Goal: Task Accomplishment & Management: Complete application form

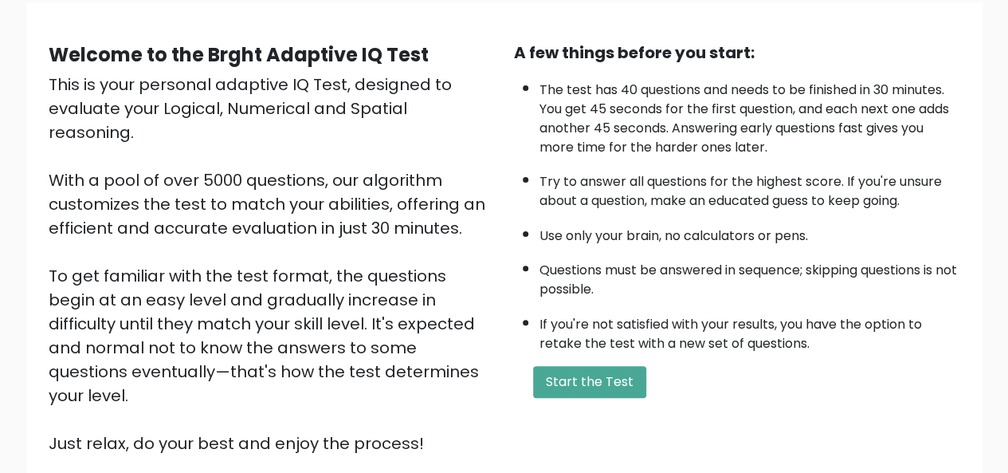
scroll to position [123, 0]
drag, startPoint x: 1020, startPoint y: 273, endPoint x: 875, endPoint y: 27, distance: 285.9
click at [875, 27] on div "Welcome to the Brght Adaptive IQ Test This is your personal adaptive IQ Test, d…" at bounding box center [504, 255] width 957 height 504
click at [578, 374] on button "Start the Test" at bounding box center [589, 383] width 113 height 32
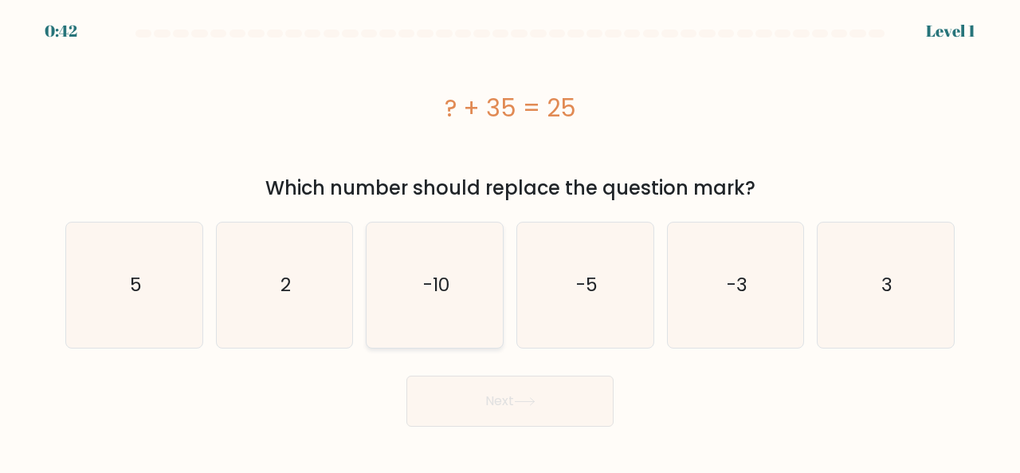
click at [397, 282] on icon "-10" at bounding box center [434, 284] width 125 height 125
click at [510, 241] on input "c. -10" at bounding box center [510, 239] width 1 height 4
radio input "true"
click at [464, 401] on button "Next" at bounding box center [510, 400] width 207 height 51
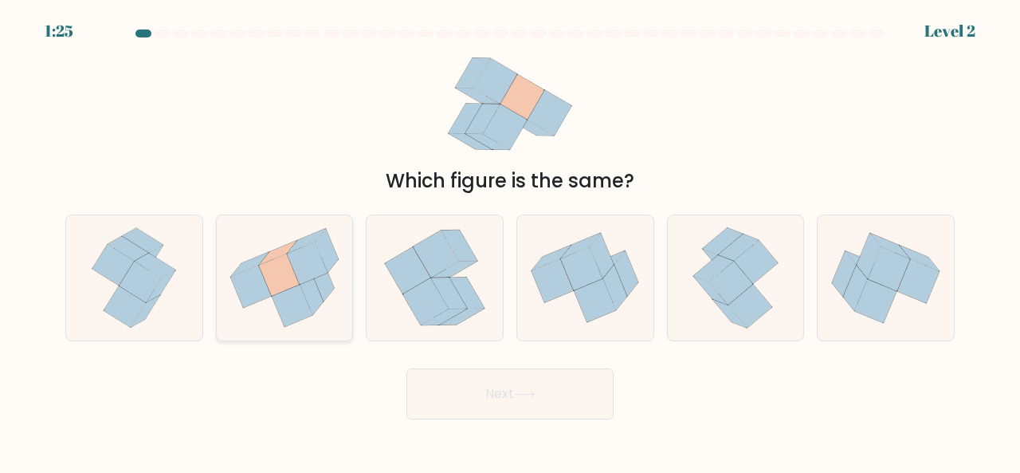
click at [303, 249] on icon at bounding box center [307, 263] width 41 height 42
click at [510, 241] on input "b." at bounding box center [510, 239] width 1 height 4
radio input "true"
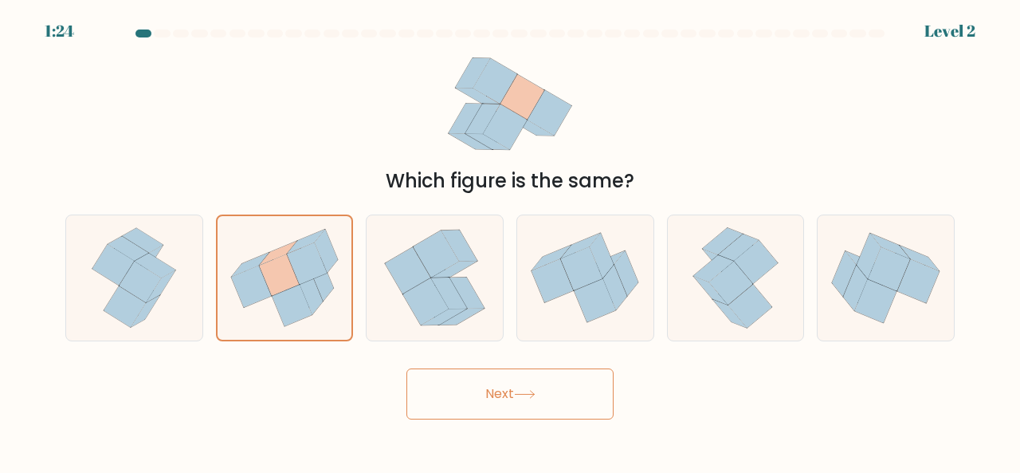
click at [553, 372] on button "Next" at bounding box center [510, 393] width 207 height 51
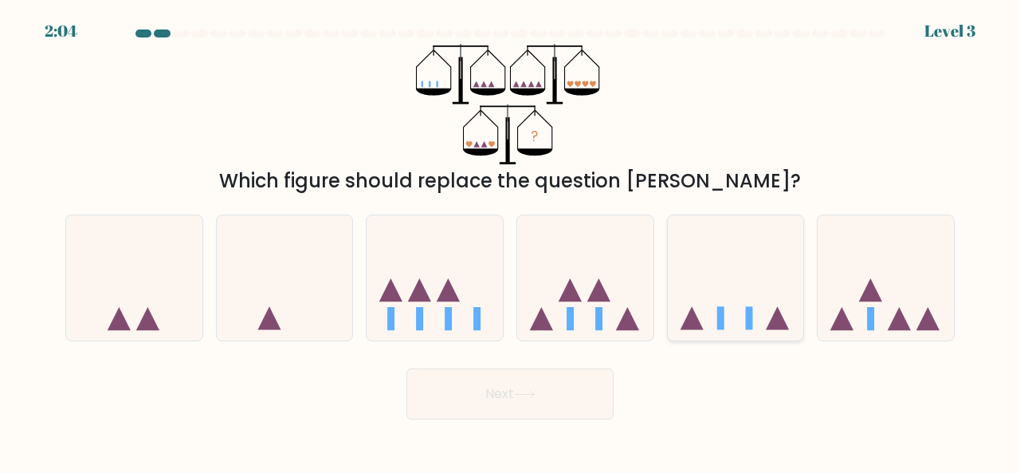
click at [744, 305] on icon at bounding box center [736, 277] width 136 height 112
click at [511, 241] on input "e." at bounding box center [510, 239] width 1 height 4
radio input "true"
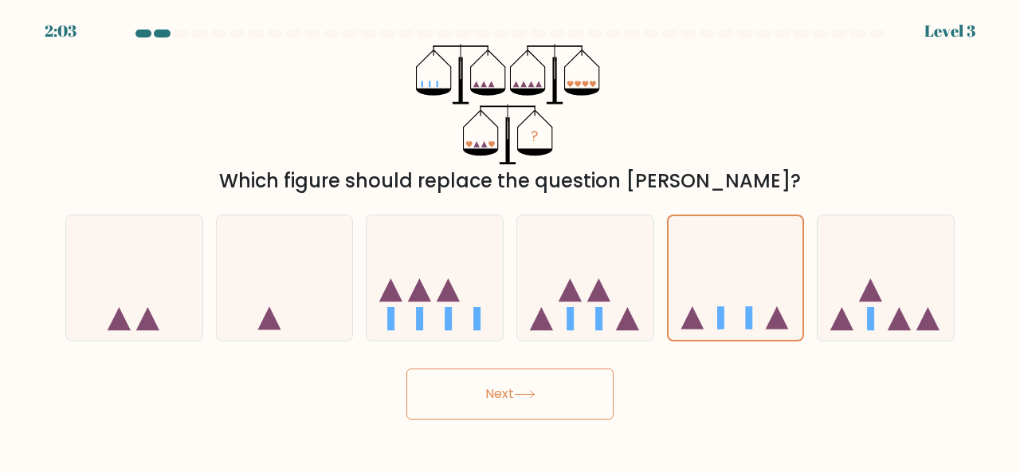
click at [556, 379] on button "Next" at bounding box center [510, 393] width 207 height 51
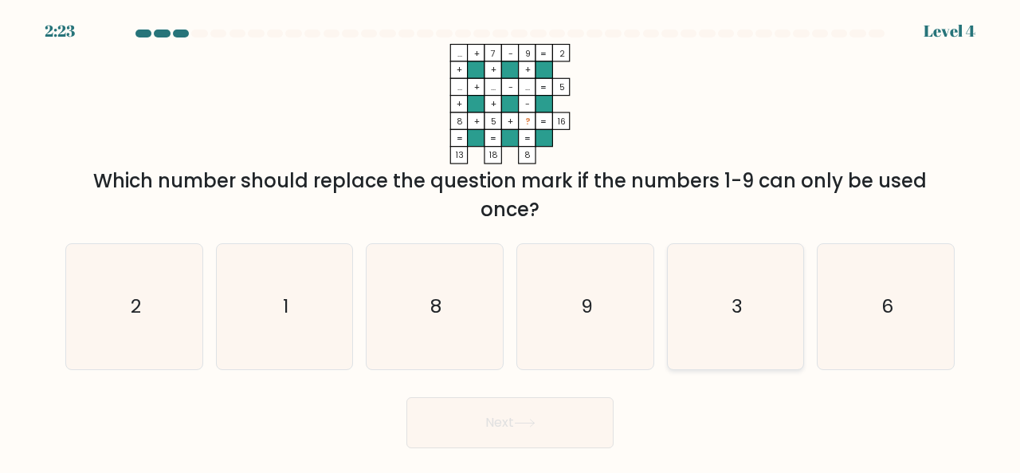
click at [708, 290] on icon "3" at bounding box center [736, 306] width 125 height 125
click at [511, 241] on input "e. 3" at bounding box center [510, 239] width 1 height 4
radio input "true"
click at [424, 448] on body "2:22 Level 4" at bounding box center [510, 236] width 1020 height 473
click at [426, 419] on button "Next" at bounding box center [510, 422] width 207 height 51
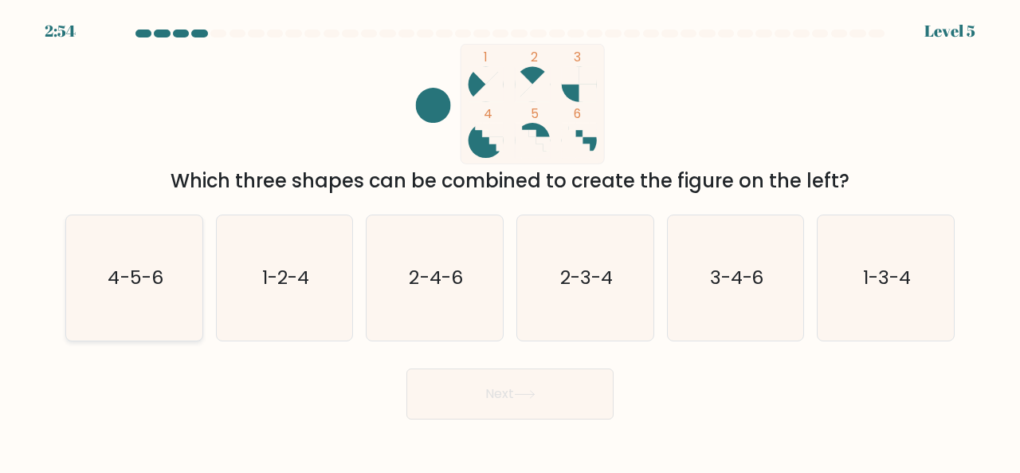
click at [145, 260] on icon "4-5-6" at bounding box center [134, 277] width 125 height 125
click at [510, 241] on input "a. 4-5-6" at bounding box center [510, 239] width 1 height 4
radio input "true"
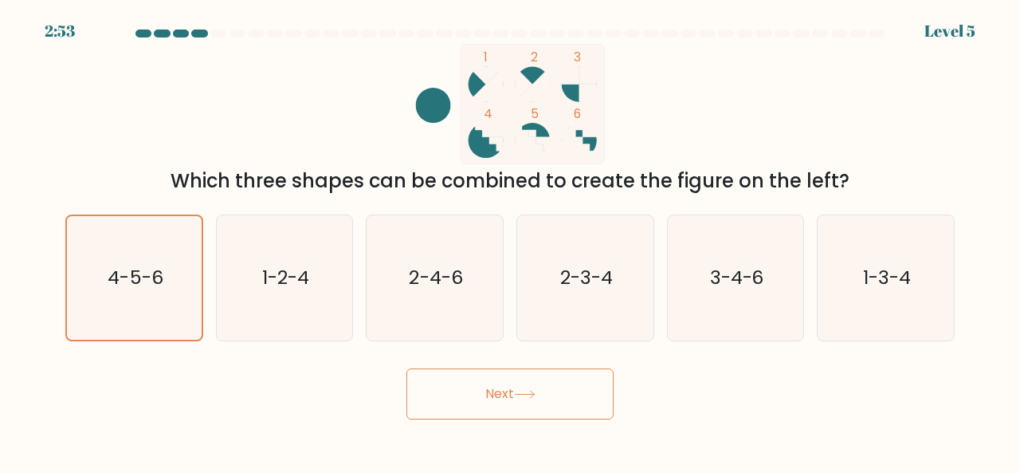
click at [527, 363] on div "Next" at bounding box center [510, 389] width 909 height 59
click at [535, 383] on button "Next" at bounding box center [510, 393] width 207 height 51
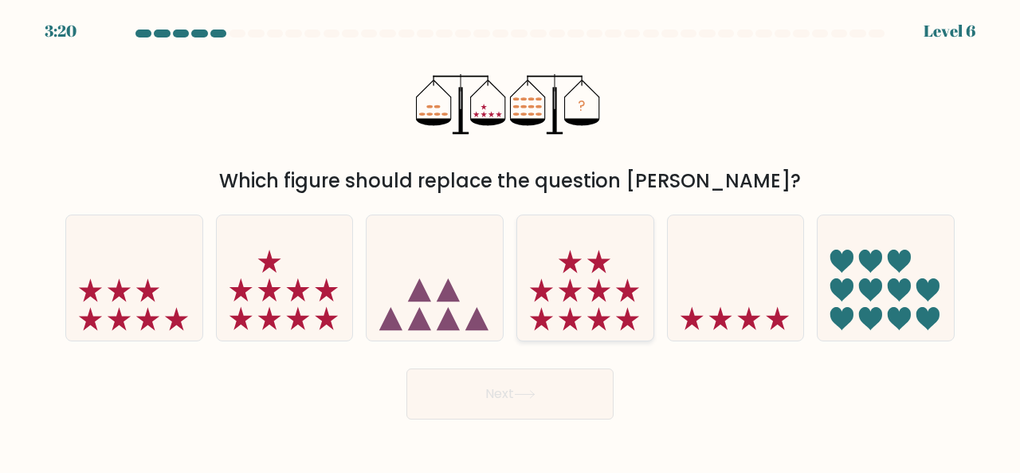
click at [581, 296] on icon at bounding box center [585, 277] width 136 height 112
click at [511, 241] on input "d." at bounding box center [510, 239] width 1 height 4
radio input "true"
click at [573, 386] on button "Next" at bounding box center [510, 393] width 207 height 51
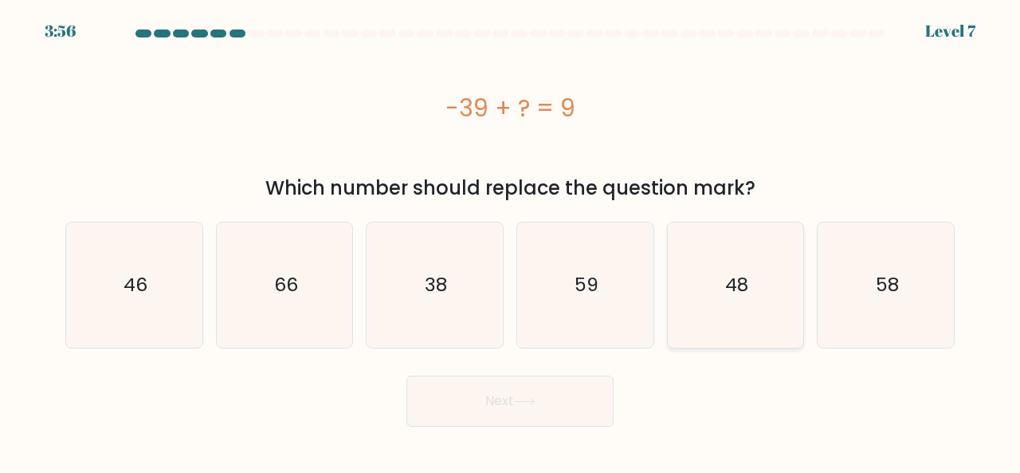
click at [764, 293] on icon "48" at bounding box center [736, 284] width 125 height 125
click at [511, 241] on input "e. 48" at bounding box center [510, 239] width 1 height 4
radio input "true"
click at [526, 393] on button "Next" at bounding box center [510, 400] width 207 height 51
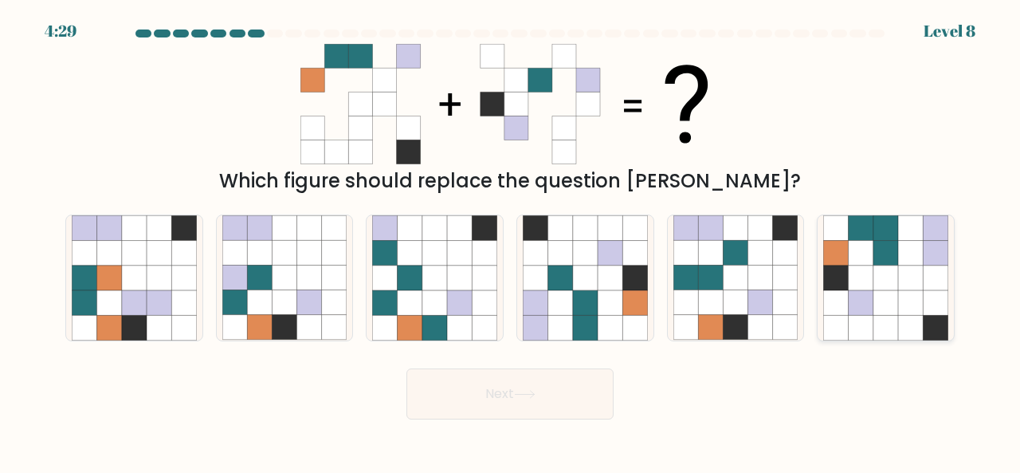
click at [901, 241] on icon at bounding box center [910, 252] width 25 height 25
click at [511, 241] on input "f." at bounding box center [510, 239] width 1 height 4
radio input "true"
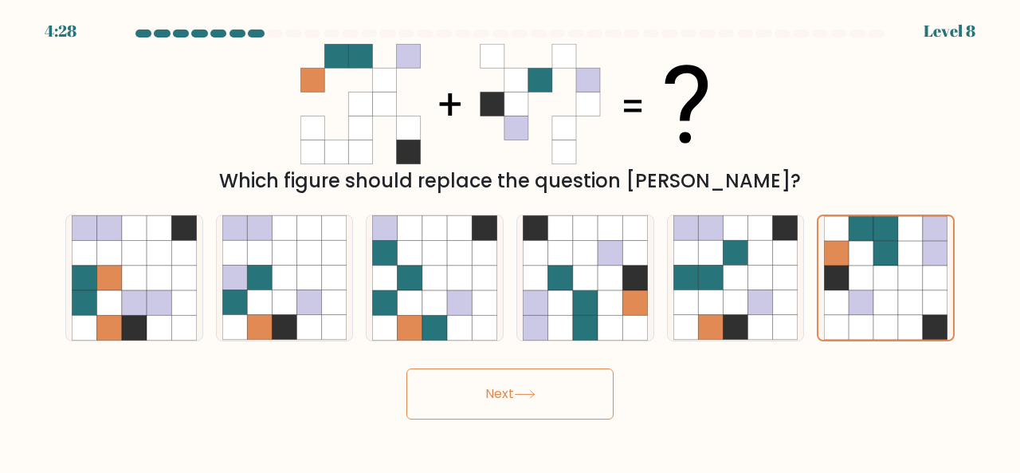
click at [463, 396] on button "Next" at bounding box center [510, 393] width 207 height 51
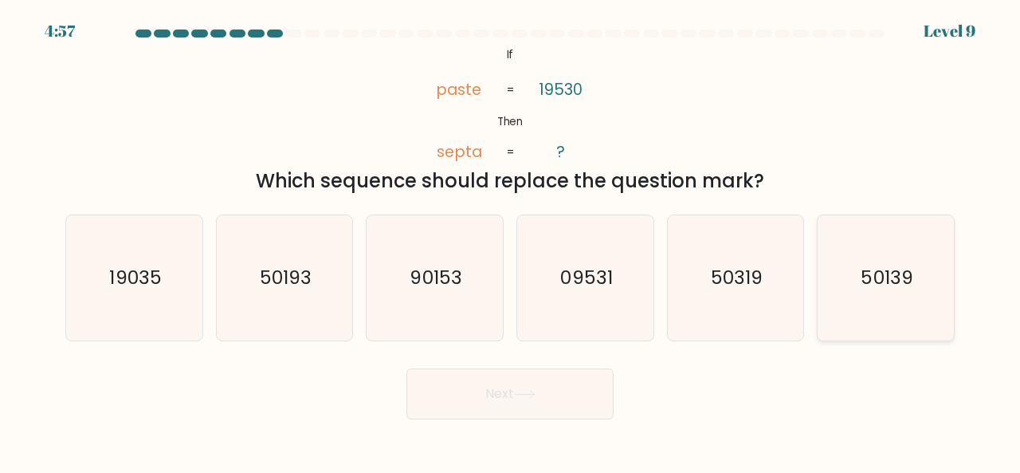
click at [913, 262] on icon "50139" at bounding box center [886, 277] width 125 height 125
click at [511, 241] on input "f. 50139" at bounding box center [510, 239] width 1 height 4
radio input "true"
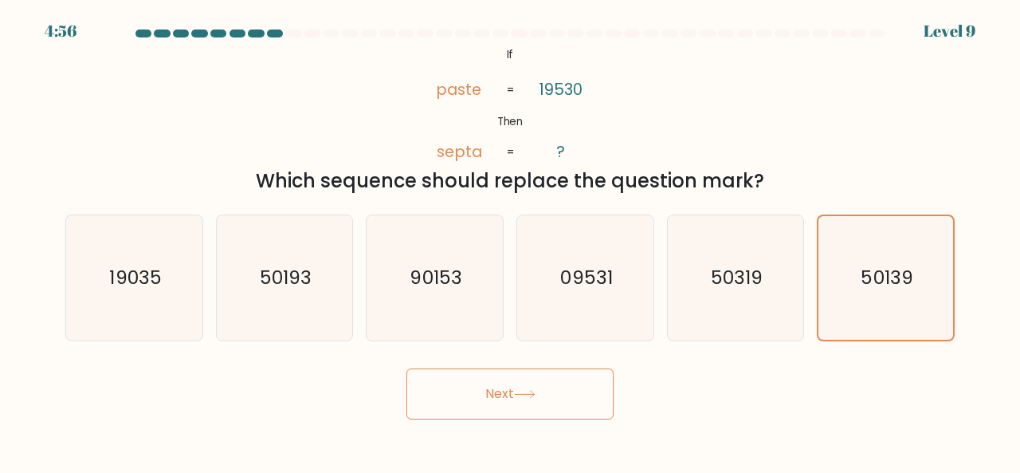
click at [545, 380] on button "Next" at bounding box center [510, 393] width 207 height 51
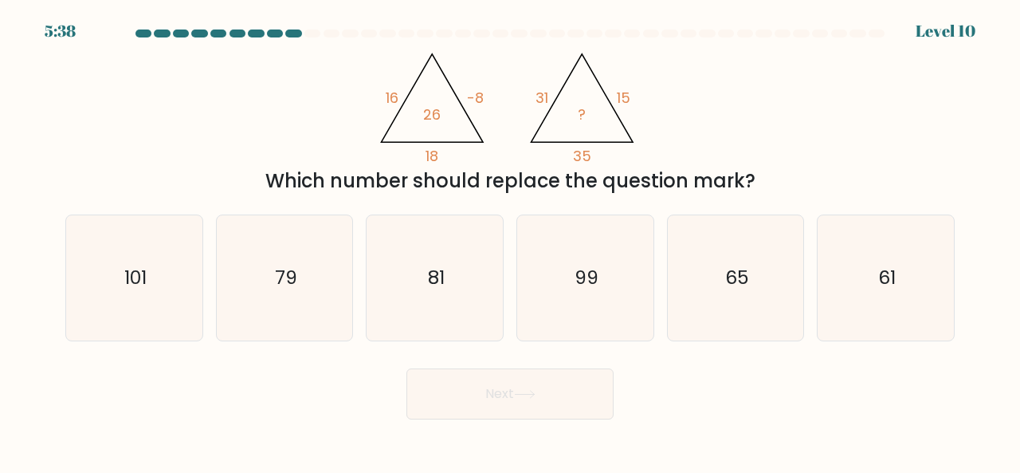
click at [269, 33] on div at bounding box center [275, 33] width 16 height 8
click at [402, 281] on icon "81" at bounding box center [434, 277] width 125 height 125
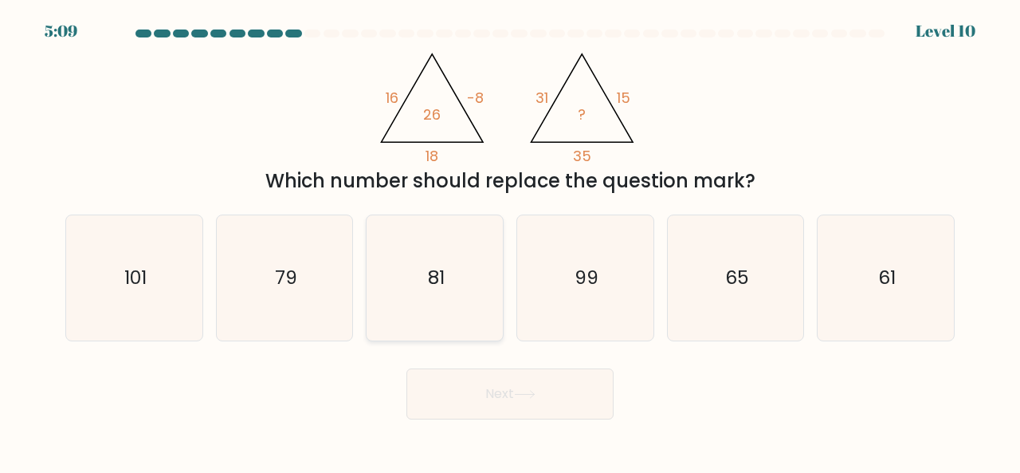
click at [510, 241] on input "c. 81" at bounding box center [510, 239] width 1 height 4
radio input "true"
click at [494, 388] on button "Next" at bounding box center [510, 393] width 207 height 51
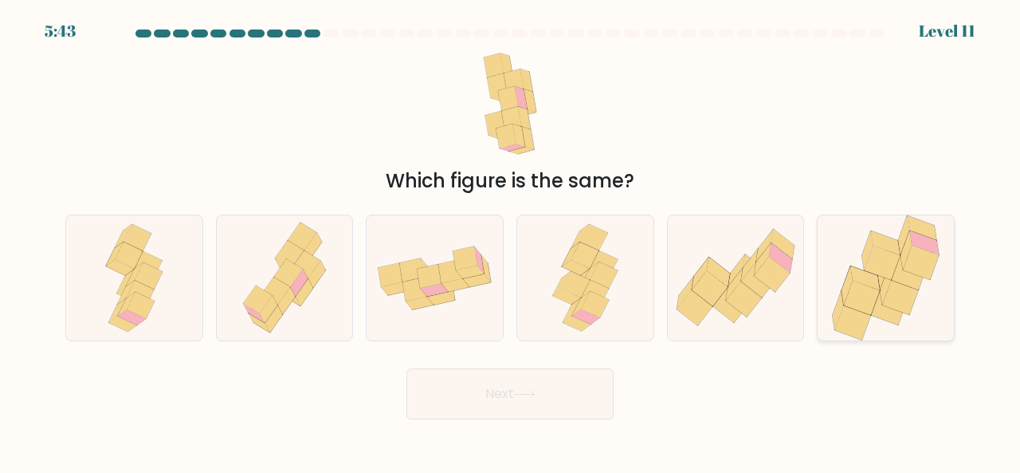
click at [926, 280] on icon at bounding box center [886, 277] width 116 height 125
click at [511, 241] on input "f." at bounding box center [510, 239] width 1 height 4
radio input "true"
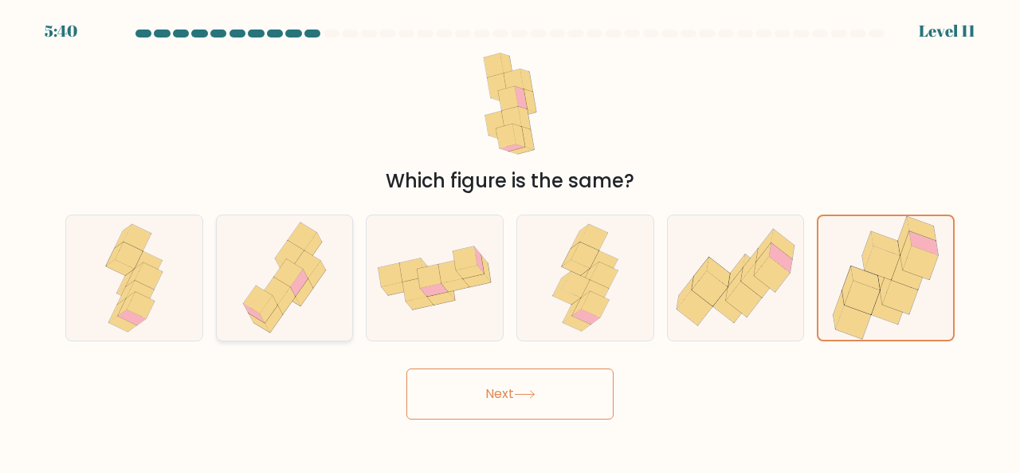
click at [243, 256] on icon at bounding box center [284, 277] width 101 height 125
click at [510, 241] on input "b." at bounding box center [510, 239] width 1 height 4
radio input "true"
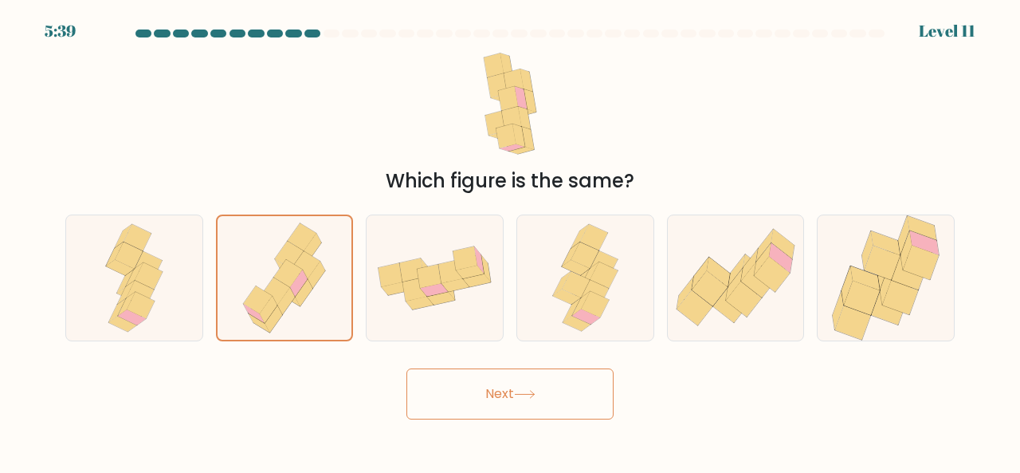
click at [527, 370] on button "Next" at bounding box center [510, 393] width 207 height 51
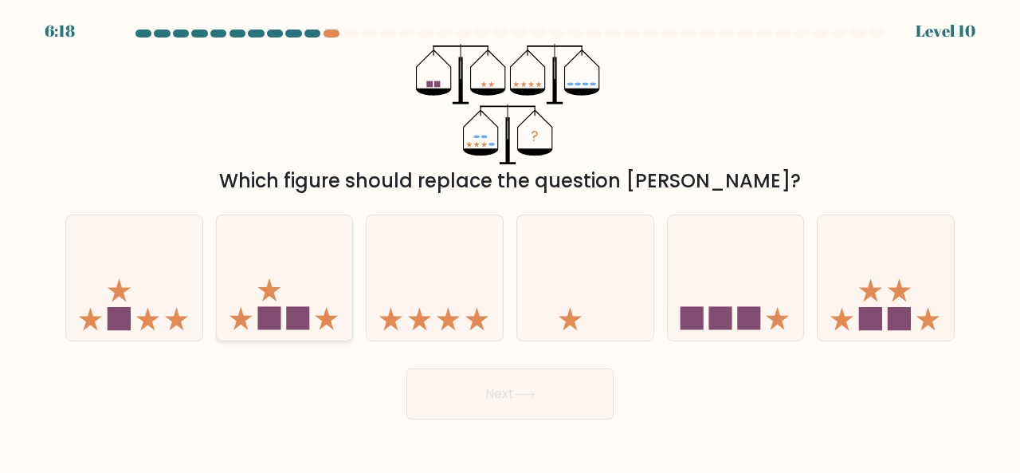
click at [309, 311] on rect at bounding box center [297, 318] width 23 height 23
click at [510, 241] on input "b." at bounding box center [510, 239] width 1 height 4
radio input "true"
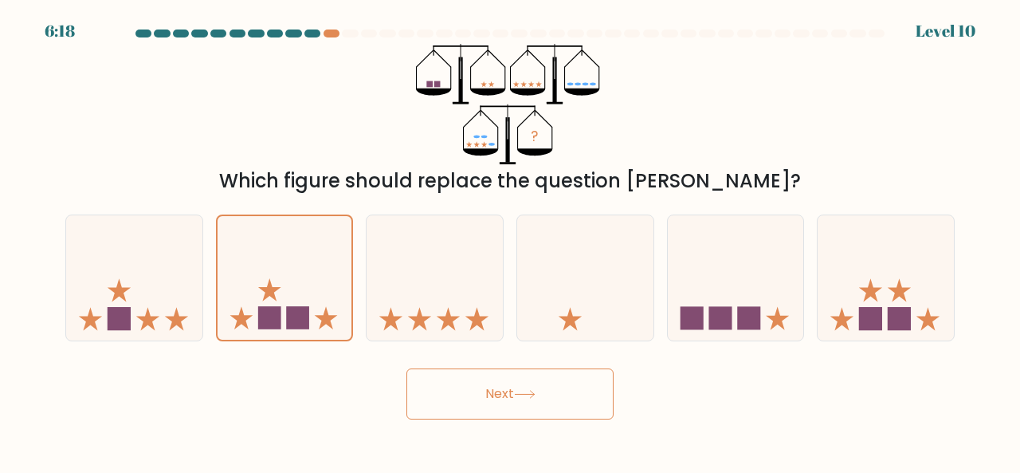
click at [494, 393] on button "Next" at bounding box center [510, 393] width 207 height 51
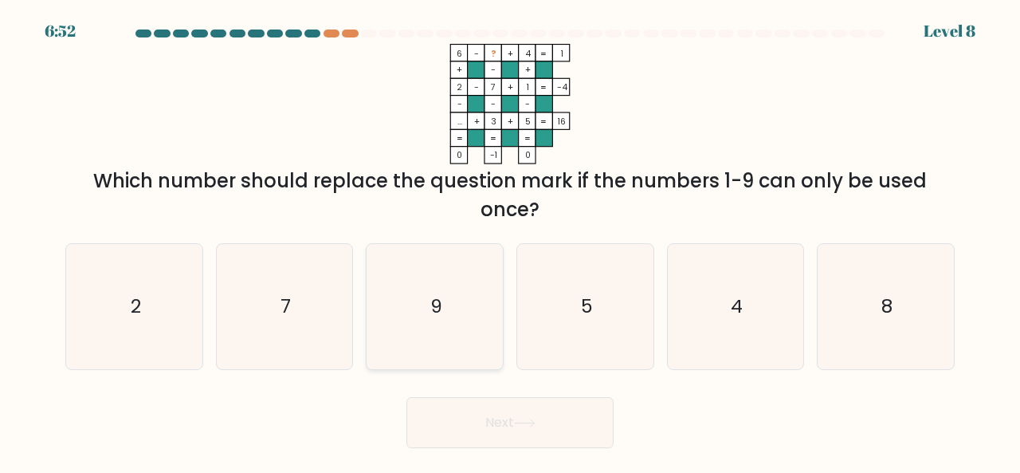
click at [419, 282] on icon "9" at bounding box center [434, 306] width 125 height 125
click at [510, 241] on input "c. 9" at bounding box center [510, 239] width 1 height 4
radio input "true"
click at [529, 438] on button "Next" at bounding box center [510, 422] width 207 height 51
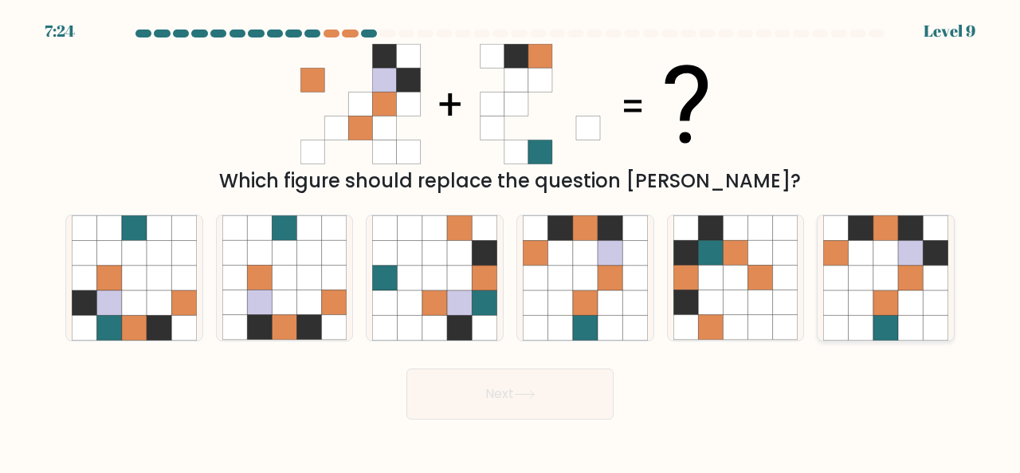
click at [866, 279] on icon at bounding box center [861, 277] width 25 height 25
click at [511, 241] on input "f." at bounding box center [510, 239] width 1 height 4
radio input "true"
click at [413, 382] on button "Next" at bounding box center [510, 393] width 207 height 51
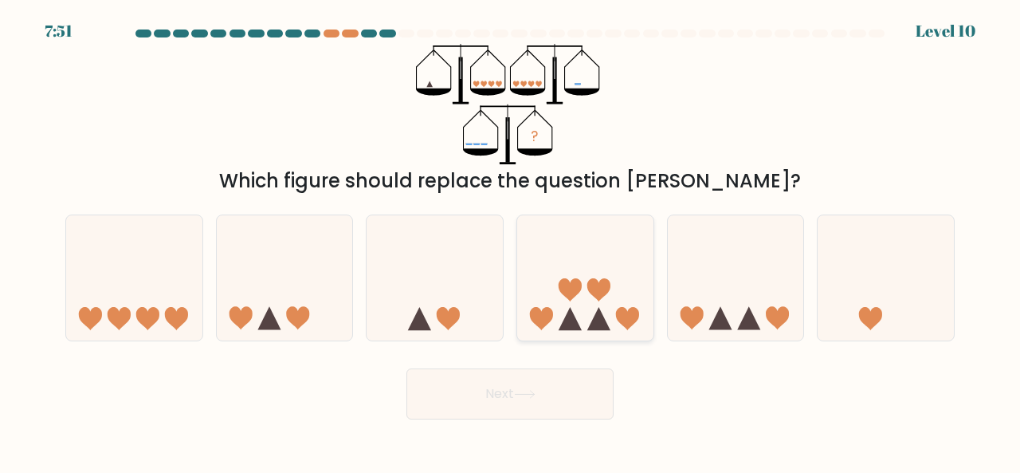
click at [618, 317] on icon at bounding box center [626, 318] width 23 height 23
click at [511, 241] on input "d." at bounding box center [510, 239] width 1 height 4
radio input "true"
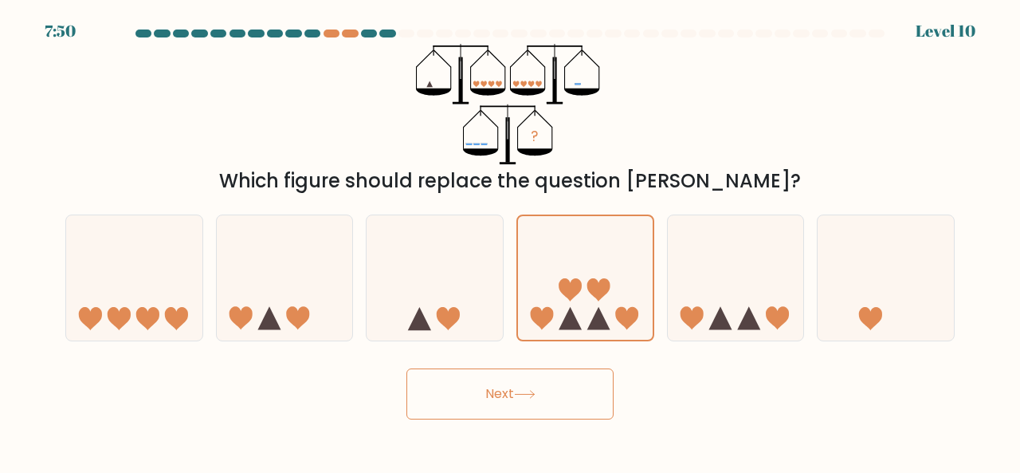
click at [561, 411] on button "Next" at bounding box center [510, 393] width 207 height 51
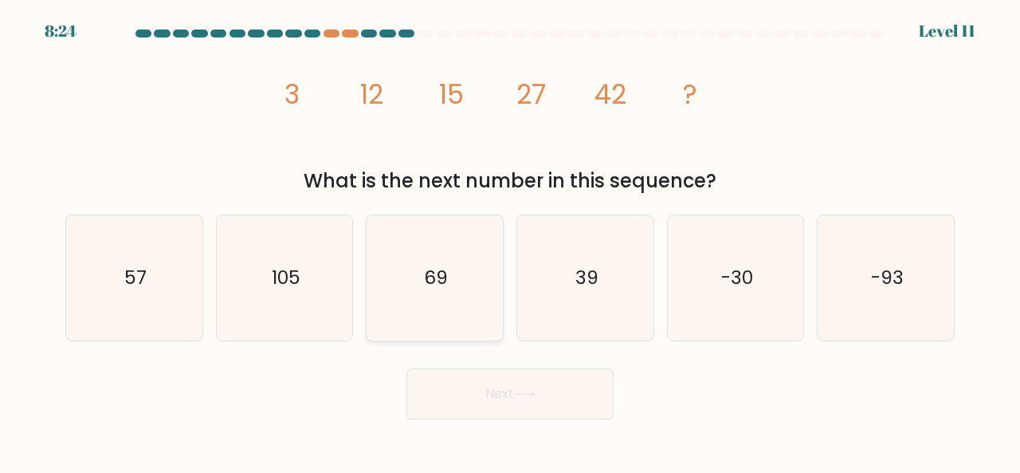
click at [423, 262] on icon "69" at bounding box center [434, 277] width 125 height 125
click at [510, 241] on input "c. 69" at bounding box center [510, 239] width 1 height 4
radio input "true"
click at [491, 378] on button "Next" at bounding box center [510, 393] width 207 height 51
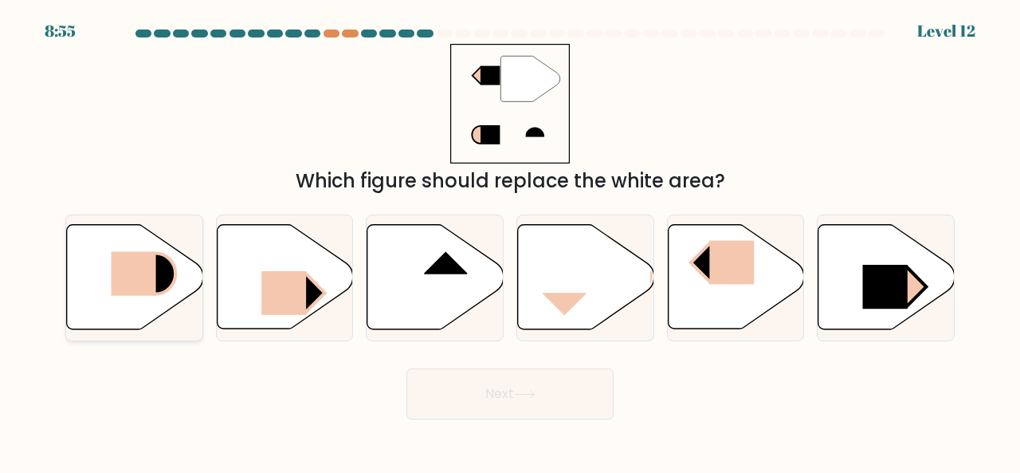
click at [189, 272] on icon at bounding box center [135, 277] width 136 height 104
click at [510, 241] on input "a." at bounding box center [510, 239] width 1 height 4
radio input "true"
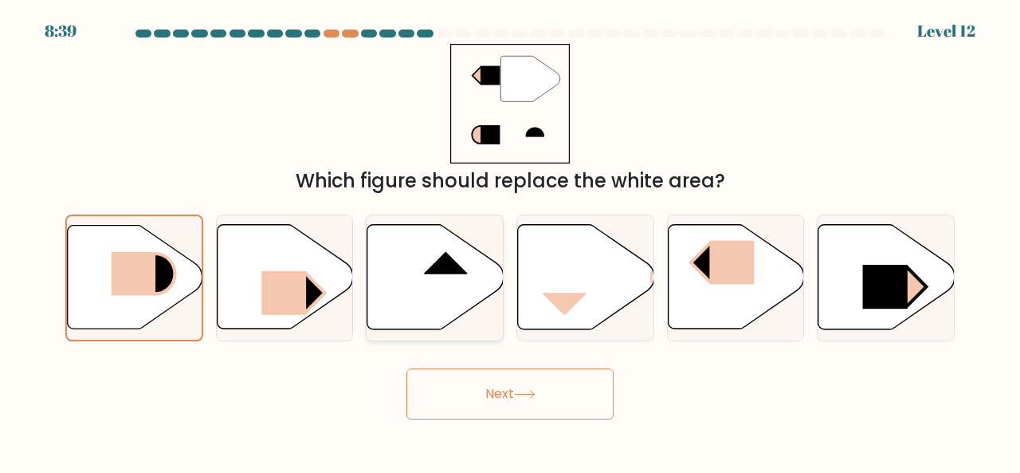
click at [451, 250] on rect at bounding box center [446, 251] width 44 height 45
click at [510, 241] on input "c." at bounding box center [510, 239] width 1 height 4
radio input "true"
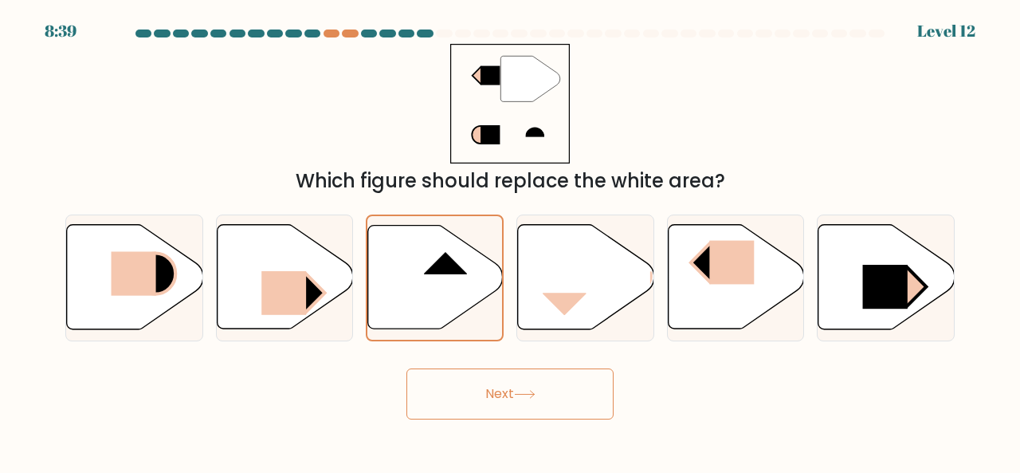
click at [527, 401] on button "Next" at bounding box center [510, 393] width 207 height 51
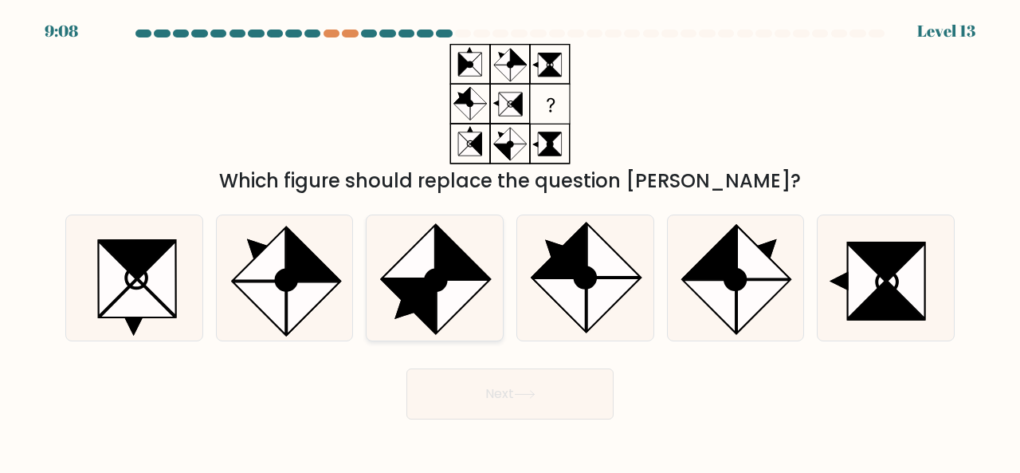
click at [480, 285] on icon at bounding box center [463, 306] width 53 height 53
click at [510, 241] on input "c." at bounding box center [510, 239] width 1 height 4
radio input "true"
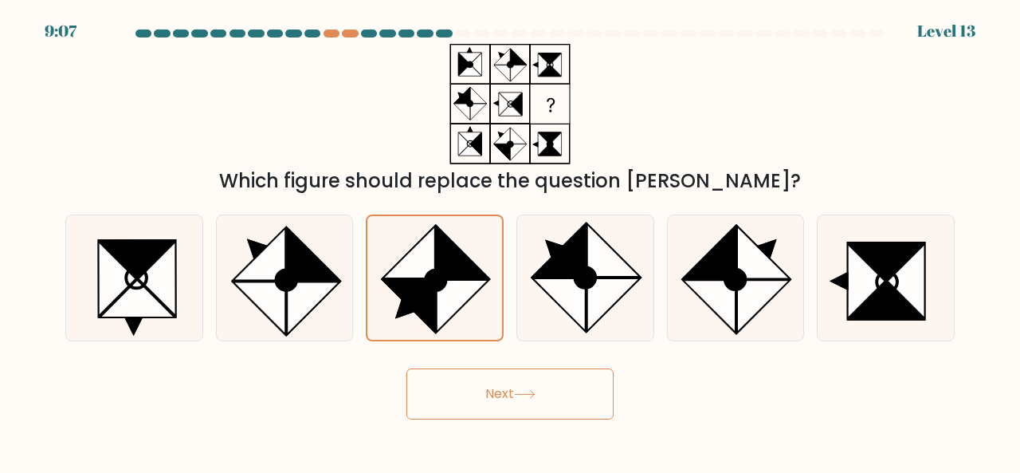
click at [533, 391] on icon at bounding box center [525, 394] width 22 height 9
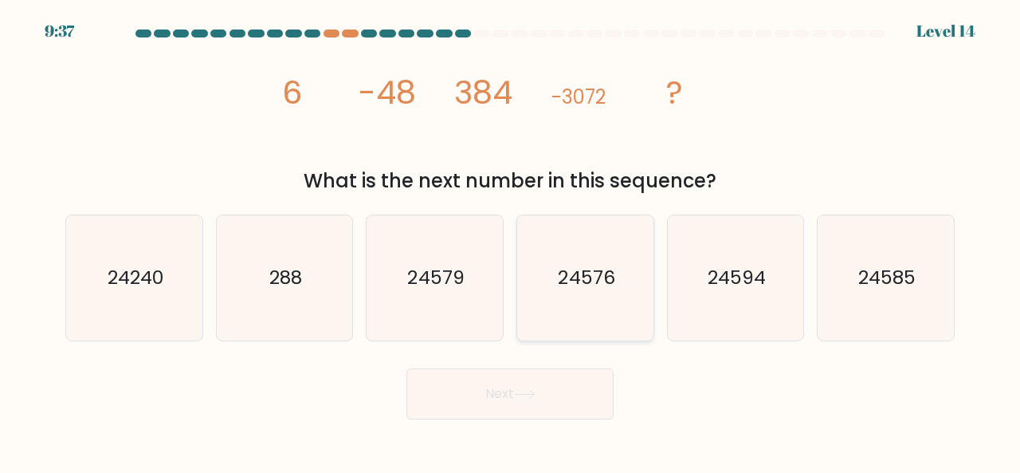
click at [636, 289] on icon "24576" at bounding box center [585, 277] width 125 height 125
click at [511, 241] on input "d. 24576" at bounding box center [510, 239] width 1 height 4
radio input "true"
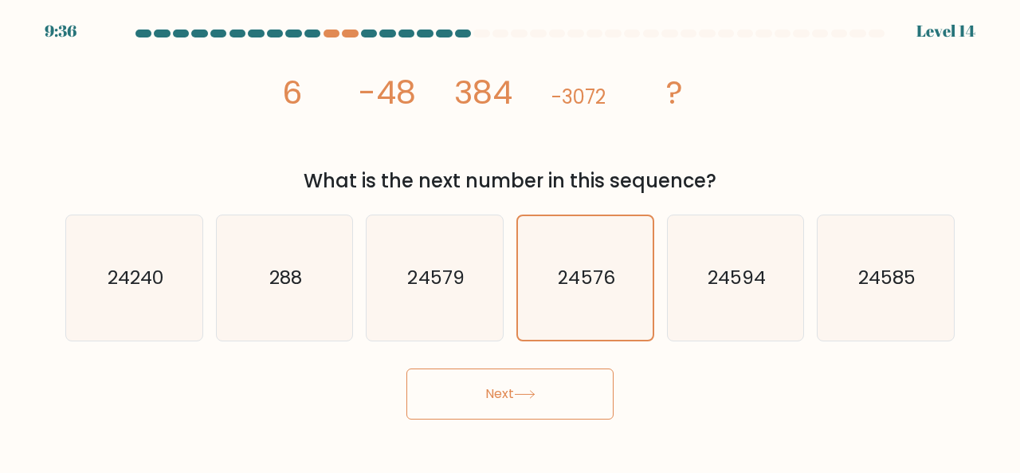
click at [568, 387] on button "Next" at bounding box center [510, 393] width 207 height 51
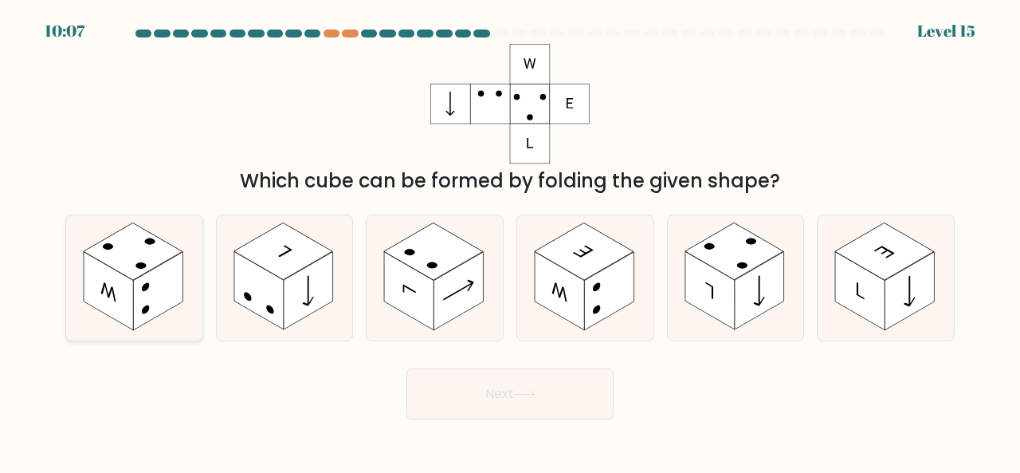
click at [140, 291] on rect at bounding box center [157, 291] width 49 height 78
click at [510, 241] on input "a." at bounding box center [510, 239] width 1 height 4
radio input "true"
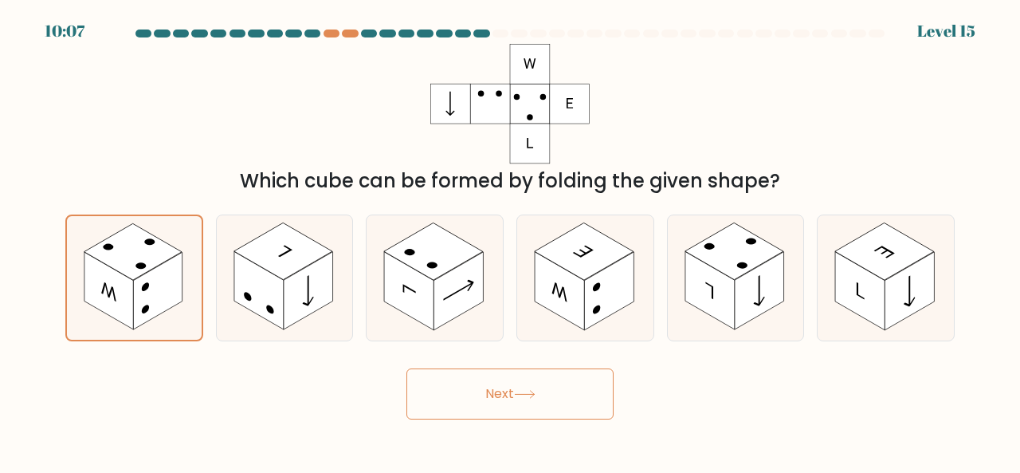
click at [486, 396] on button "Next" at bounding box center [510, 393] width 207 height 51
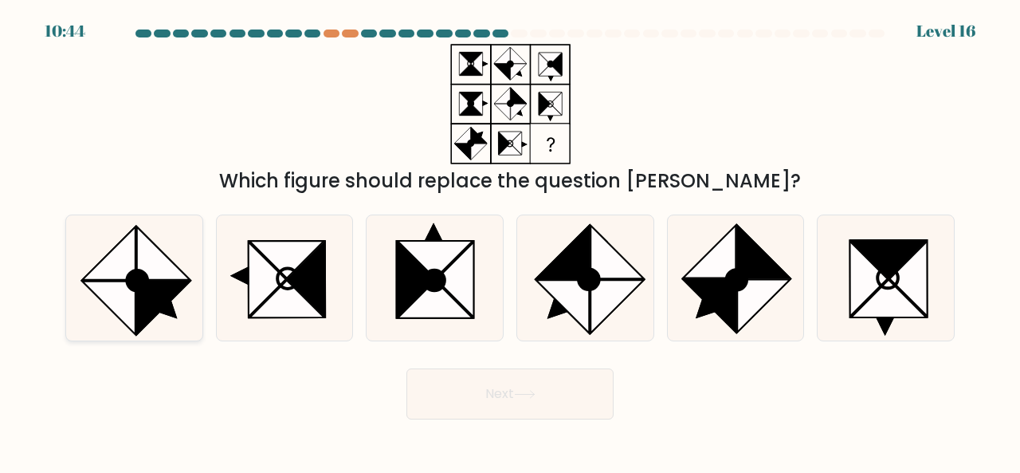
click at [156, 281] on icon at bounding box center [163, 307] width 53 height 53
click at [510, 241] on input "a." at bounding box center [510, 239] width 1 height 4
radio input "true"
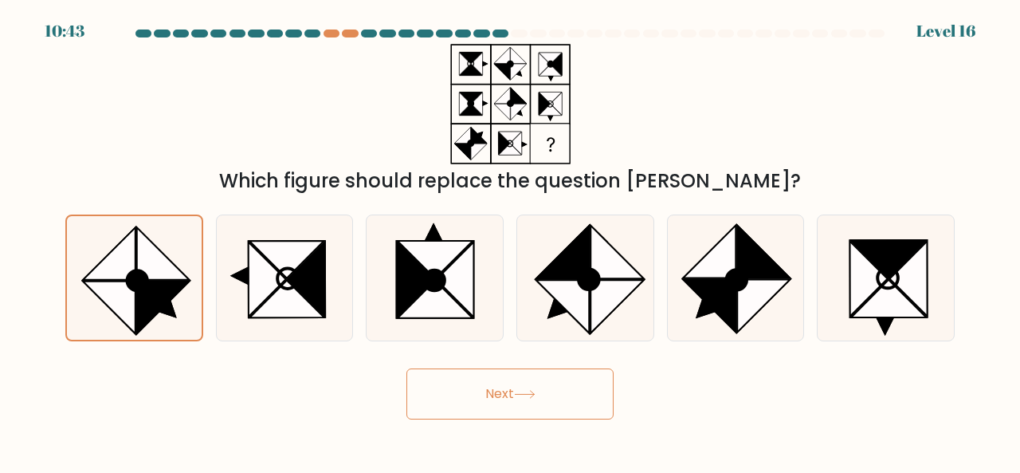
click at [534, 385] on button "Next" at bounding box center [510, 393] width 207 height 51
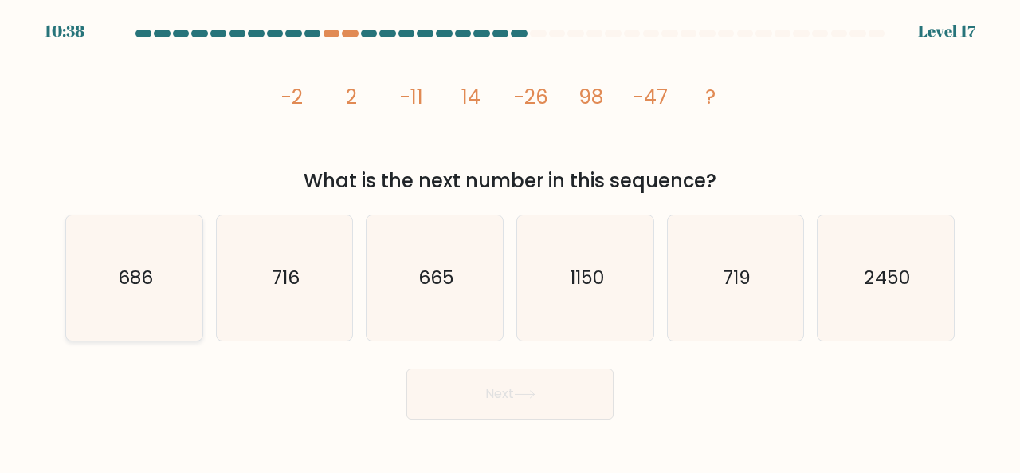
click at [146, 273] on text "686" at bounding box center [135, 277] width 35 height 26
click at [510, 241] on input "a. 686" at bounding box center [510, 239] width 1 height 4
radio input "true"
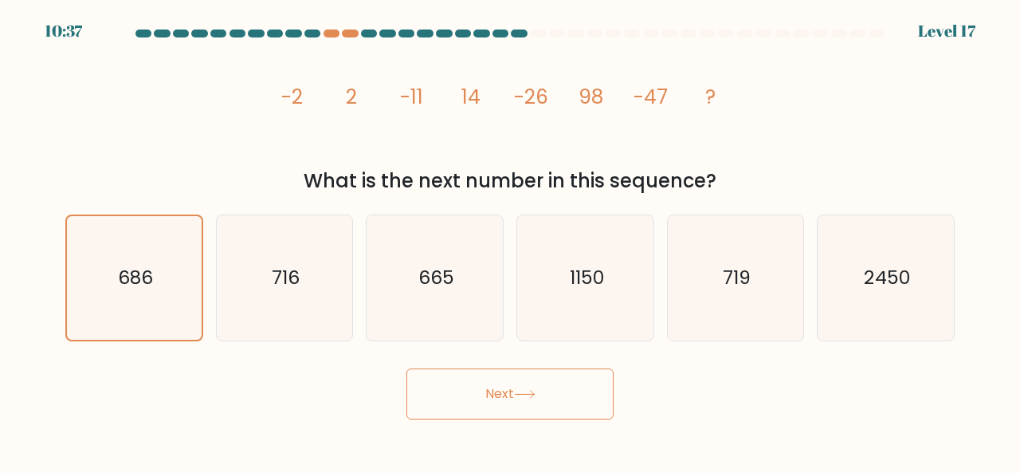
click at [523, 404] on button "Next" at bounding box center [510, 393] width 207 height 51
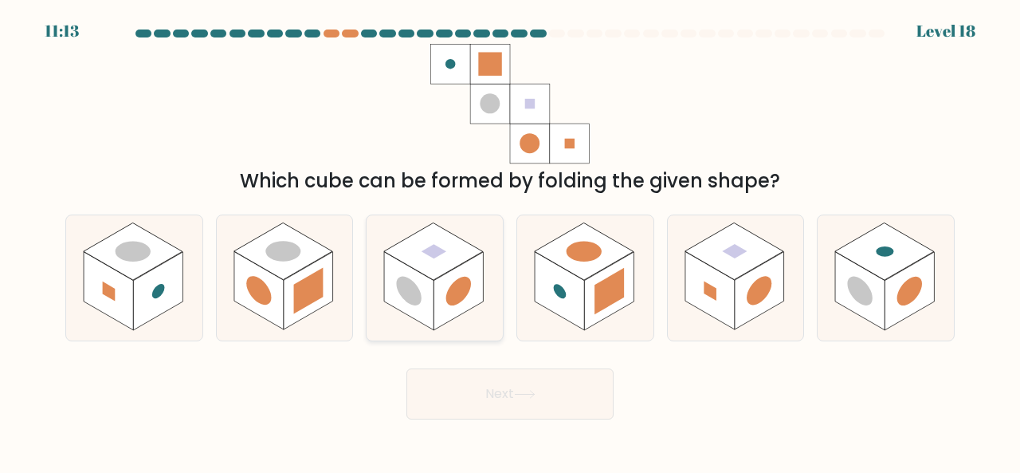
click at [449, 279] on rect at bounding box center [458, 291] width 49 height 78
click at [510, 241] on input "c." at bounding box center [510, 239] width 1 height 4
radio input "true"
click at [521, 387] on button "Next" at bounding box center [510, 393] width 207 height 51
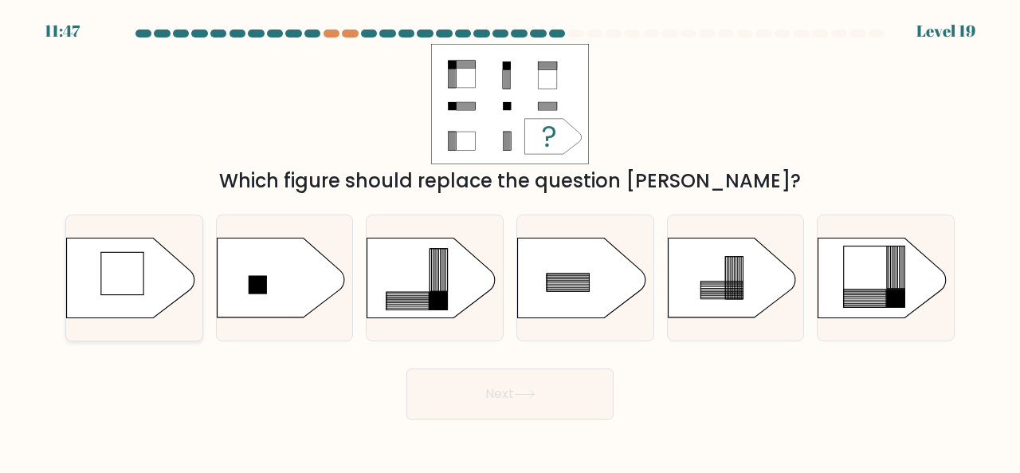
click at [109, 256] on rect at bounding box center [122, 273] width 42 height 42
click at [510, 241] on input "a." at bounding box center [510, 239] width 1 height 4
radio input "true"
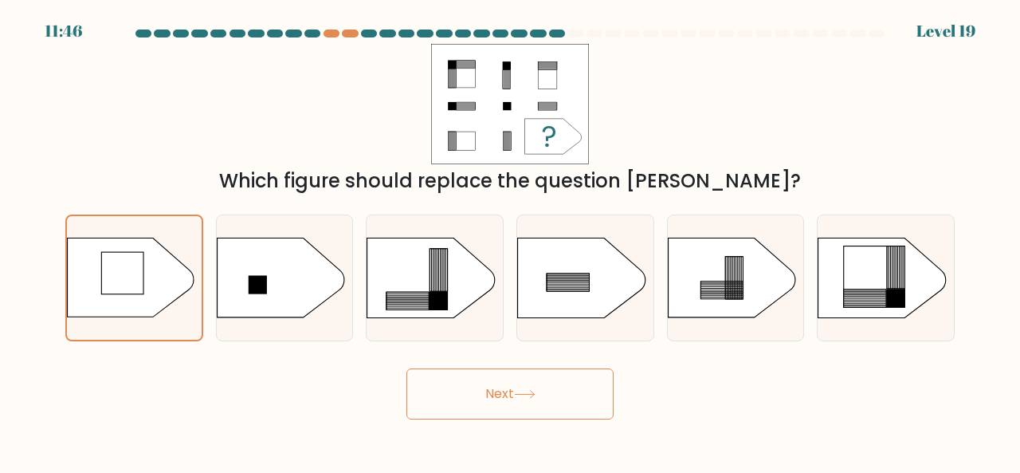
click at [527, 410] on button "Next" at bounding box center [510, 393] width 207 height 51
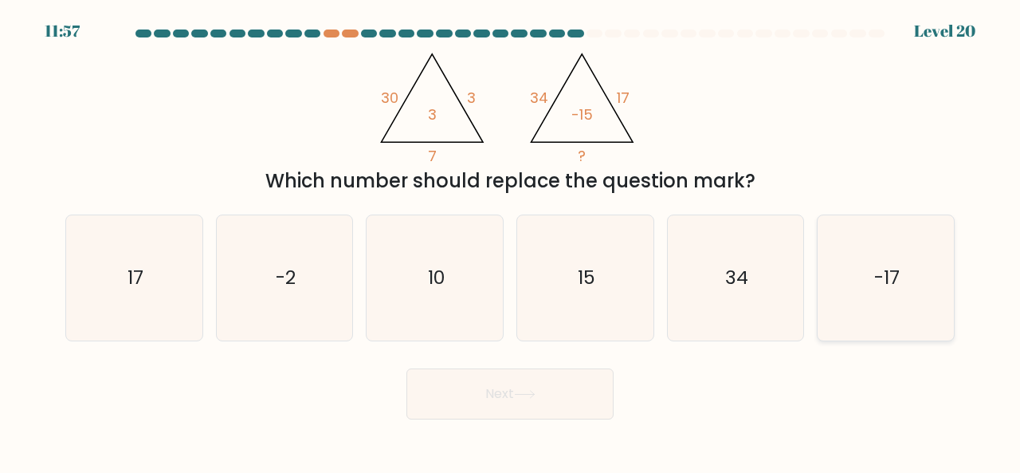
click at [878, 255] on icon "-17" at bounding box center [886, 277] width 125 height 125
click at [511, 241] on input "f. -17" at bounding box center [510, 239] width 1 height 4
radio input "true"
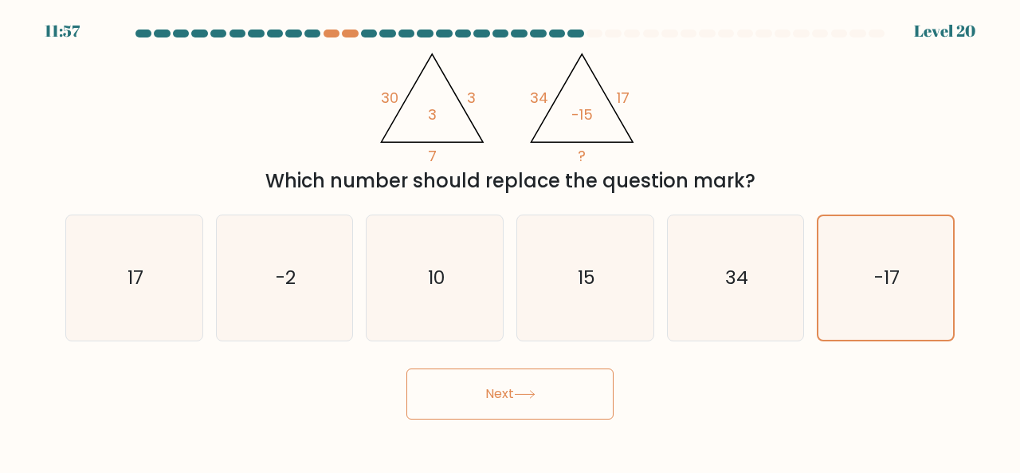
click at [556, 377] on button "Next" at bounding box center [510, 393] width 207 height 51
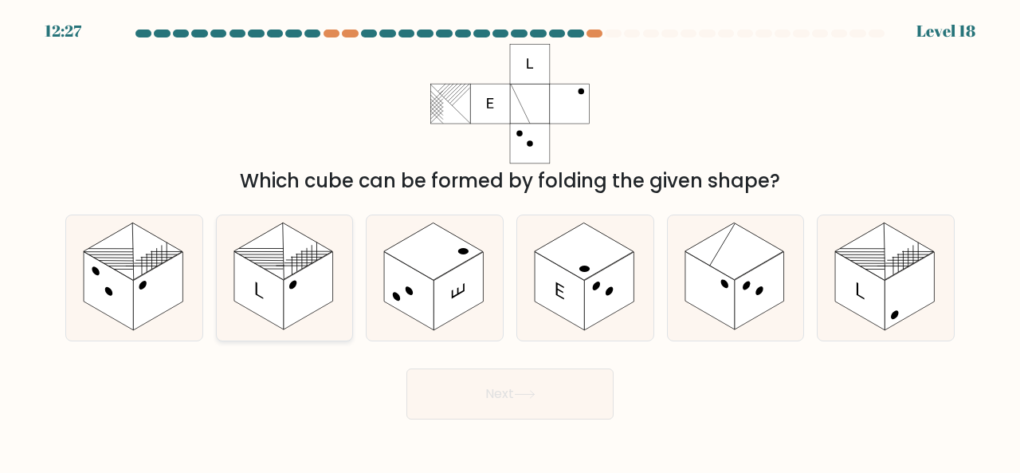
click at [289, 264] on rect at bounding box center [283, 250] width 99 height 57
click at [510, 241] on input "b." at bounding box center [510, 239] width 1 height 4
radio input "true"
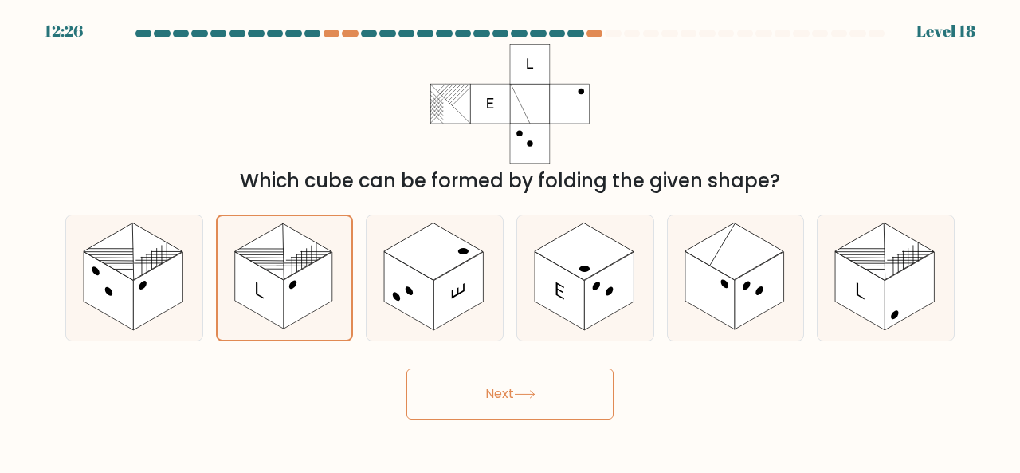
click at [538, 404] on button "Next" at bounding box center [510, 393] width 207 height 51
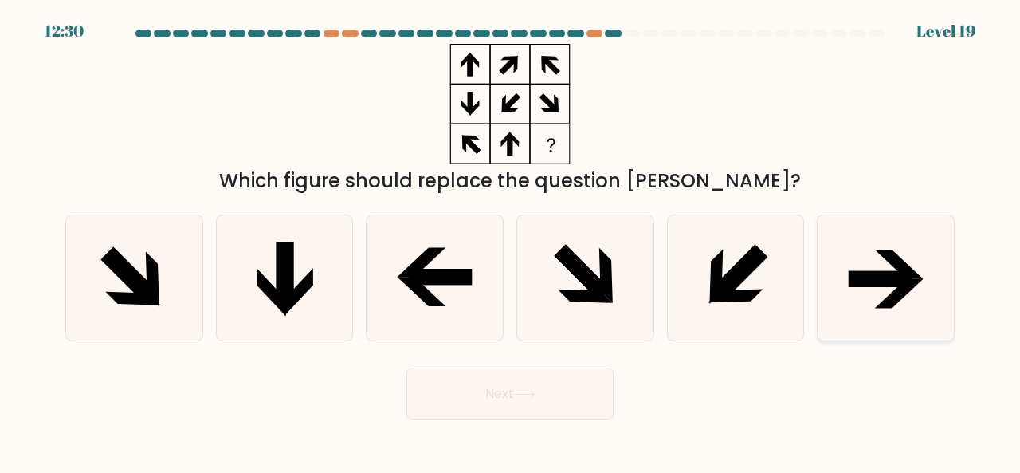
click at [889, 313] on icon at bounding box center [886, 277] width 125 height 125
click at [511, 241] on input "f." at bounding box center [510, 239] width 1 height 4
radio input "true"
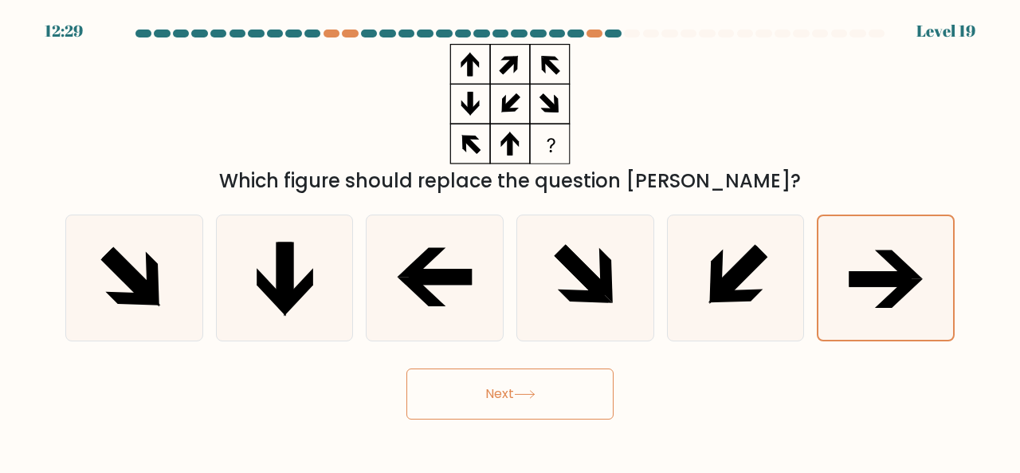
click at [543, 402] on button "Next" at bounding box center [510, 393] width 207 height 51
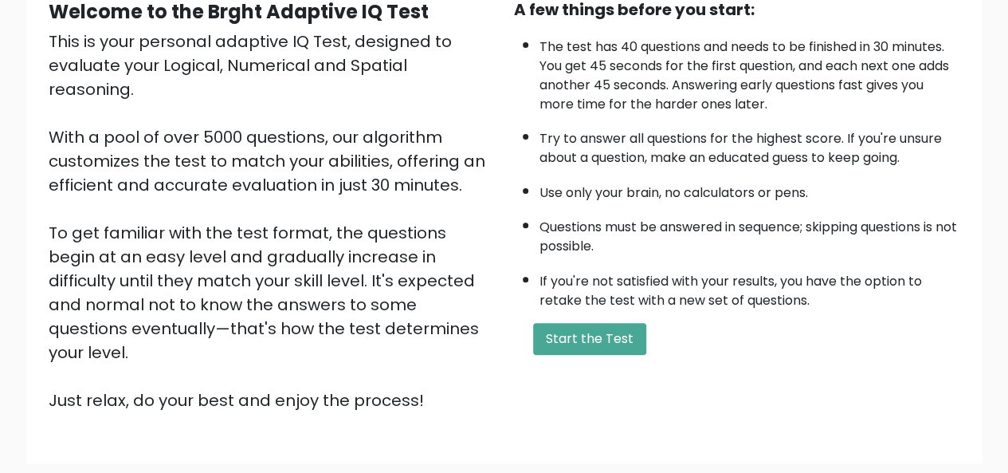
scroll to position [170, 0]
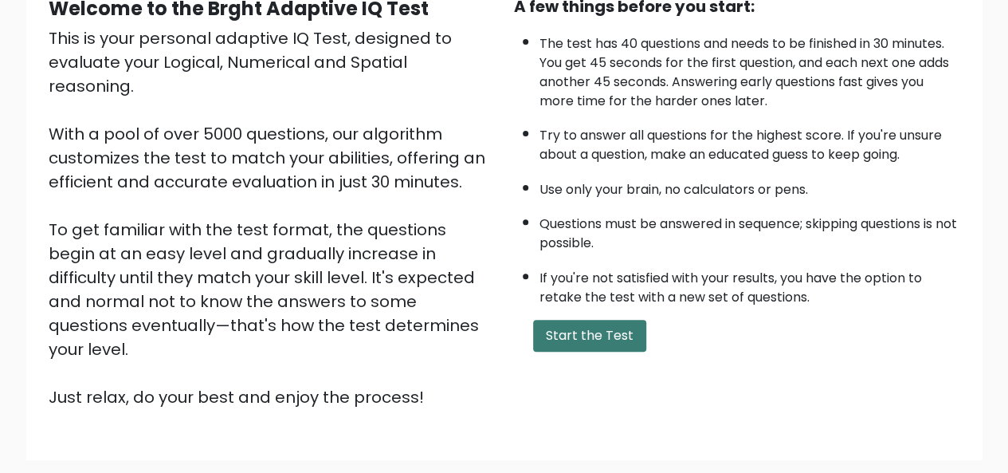
click at [611, 333] on button "Start the Test" at bounding box center [589, 336] width 113 height 32
click at [593, 334] on button "Start the Test" at bounding box center [589, 336] width 113 height 32
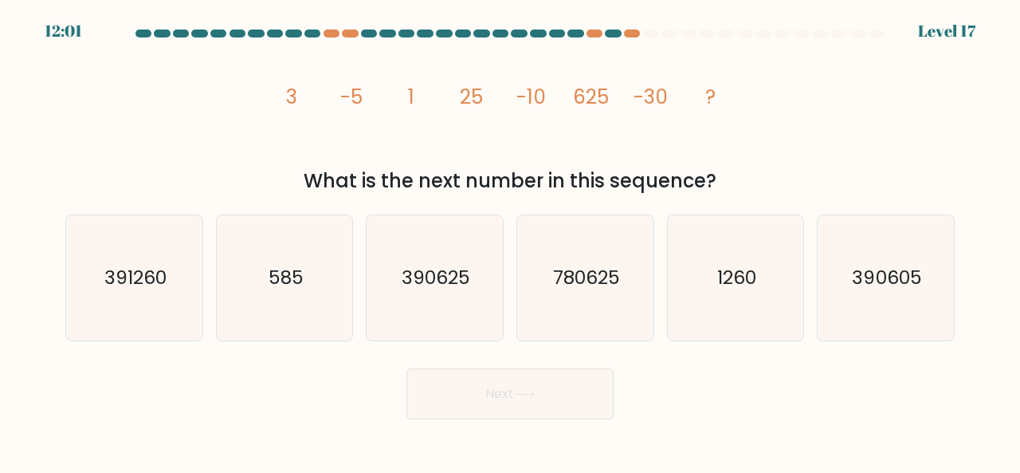
click at [334, 39] on div at bounding box center [510, 36] width 909 height 14
click at [330, 30] on div at bounding box center [332, 33] width 16 height 8
click at [921, 286] on text "390605" at bounding box center [887, 277] width 69 height 26
click at [511, 241] on input "f. 390605" at bounding box center [510, 239] width 1 height 4
radio input "true"
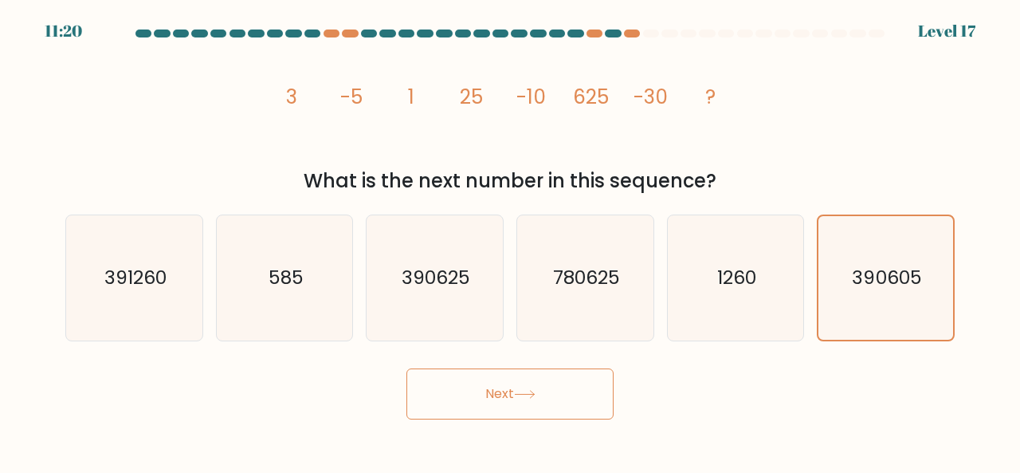
click at [538, 380] on button "Next" at bounding box center [510, 393] width 207 height 51
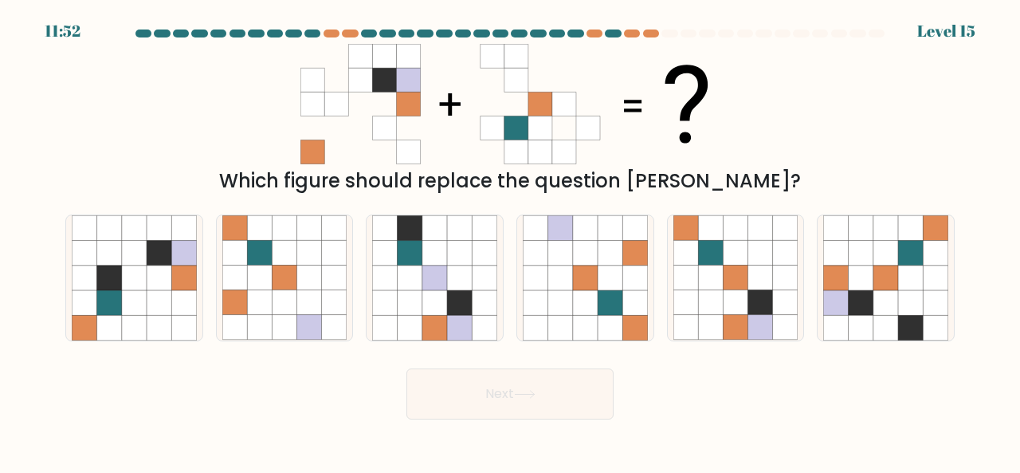
click at [678, 179] on div "Which figure should replace the question mark?" at bounding box center [510, 181] width 871 height 29
click at [765, 309] on icon at bounding box center [761, 302] width 25 height 25
click at [511, 241] on input "e." at bounding box center [510, 239] width 1 height 4
radio input "true"
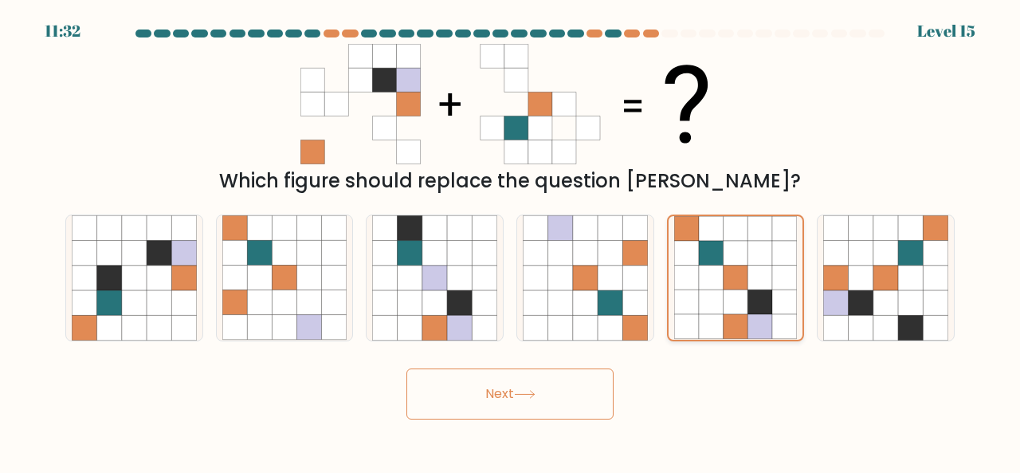
click at [749, 311] on icon at bounding box center [760, 302] width 25 height 25
click at [511, 241] on input "e." at bounding box center [510, 239] width 1 height 4
click at [494, 385] on button "Next" at bounding box center [510, 393] width 207 height 51
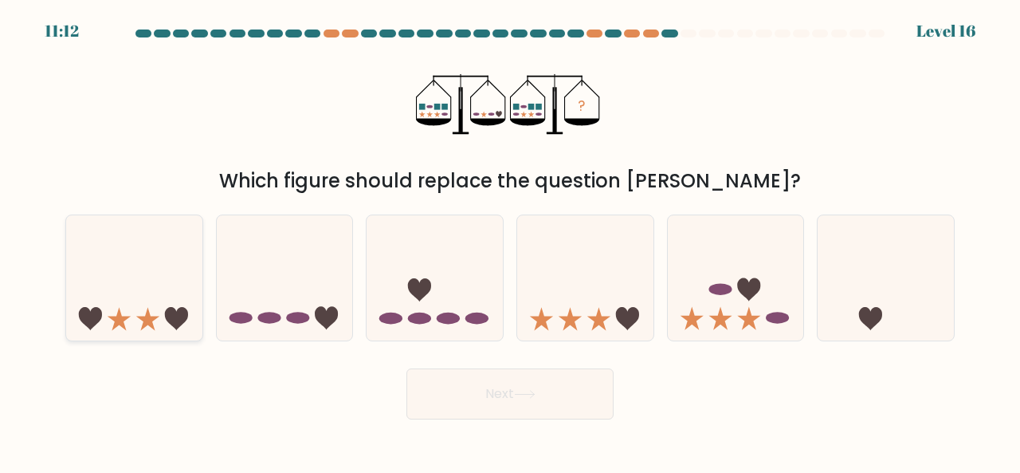
click at [157, 251] on icon at bounding box center [134, 277] width 136 height 112
click at [510, 241] on input "a." at bounding box center [510, 239] width 1 height 4
radio input "true"
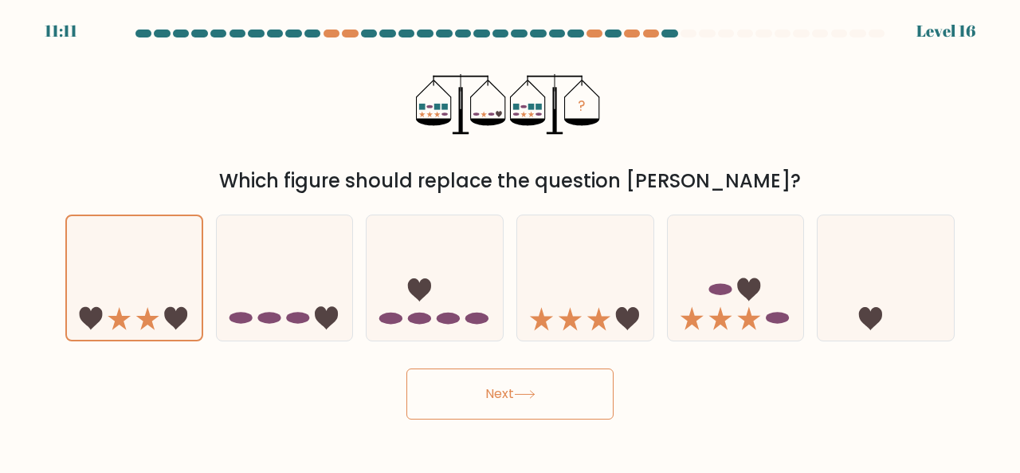
click at [462, 396] on button "Next" at bounding box center [510, 393] width 207 height 51
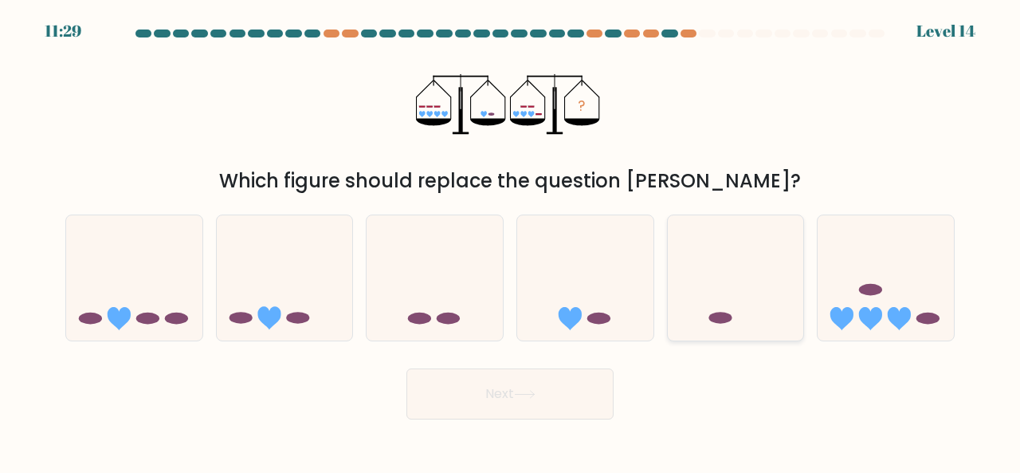
click at [692, 294] on icon at bounding box center [736, 277] width 136 height 112
click at [511, 241] on input "e." at bounding box center [510, 239] width 1 height 4
radio input "true"
click at [541, 371] on button "Next" at bounding box center [510, 393] width 207 height 51
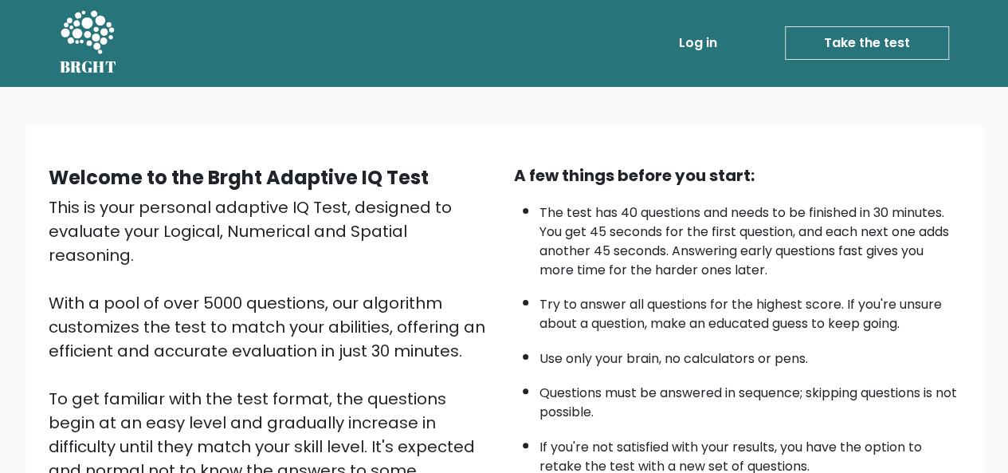
scroll to position [2, 0]
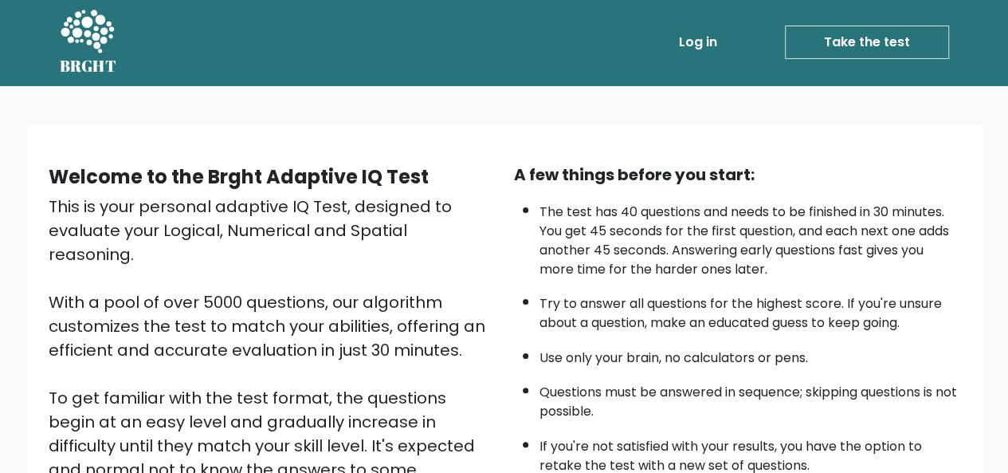
click at [875, 41] on link "Take the test" at bounding box center [867, 42] width 164 height 33
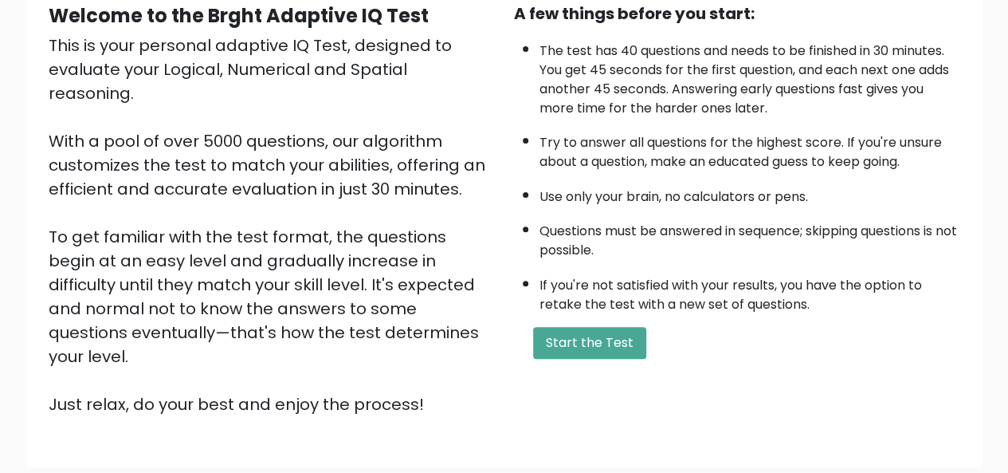
scroll to position [168, 0]
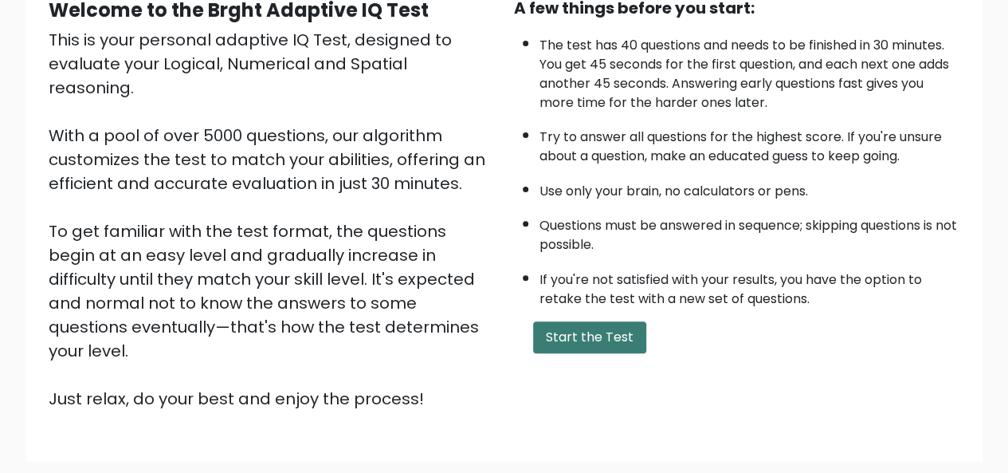
click at [588, 334] on button "Start the Test" at bounding box center [589, 337] width 113 height 32
